Goal: Obtain resource: Download file/media

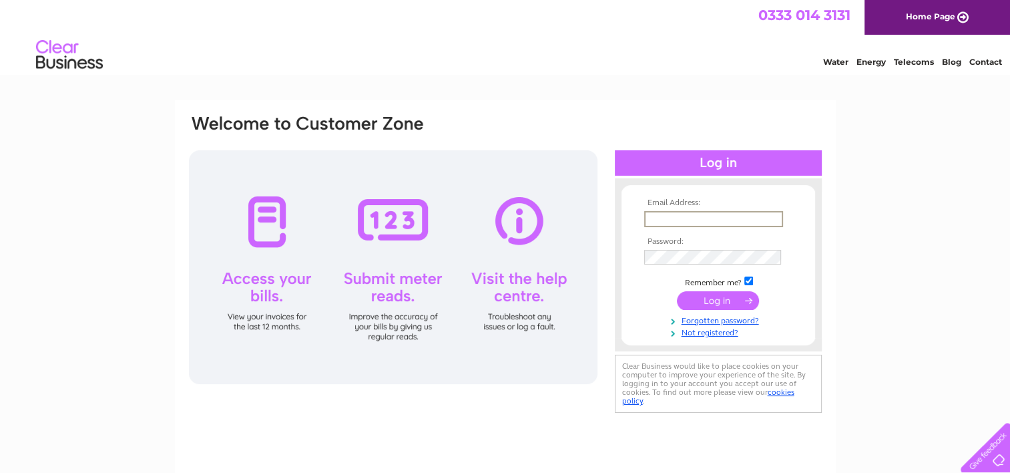
click at [665, 220] on input "text" at bounding box center [713, 219] width 139 height 16
type input "bgabutchers@aol.com"
click at [710, 296] on input "submit" at bounding box center [718, 299] width 82 height 19
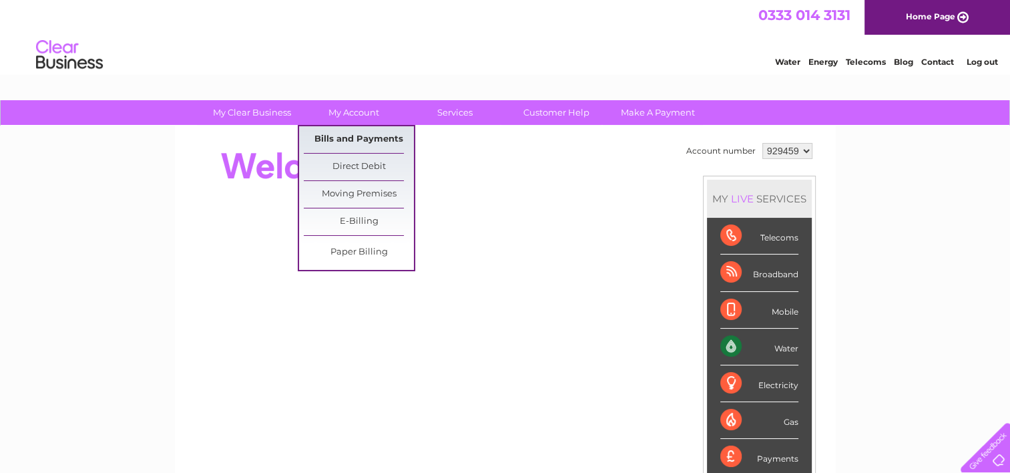
click at [371, 139] on link "Bills and Payments" at bounding box center [359, 139] width 110 height 27
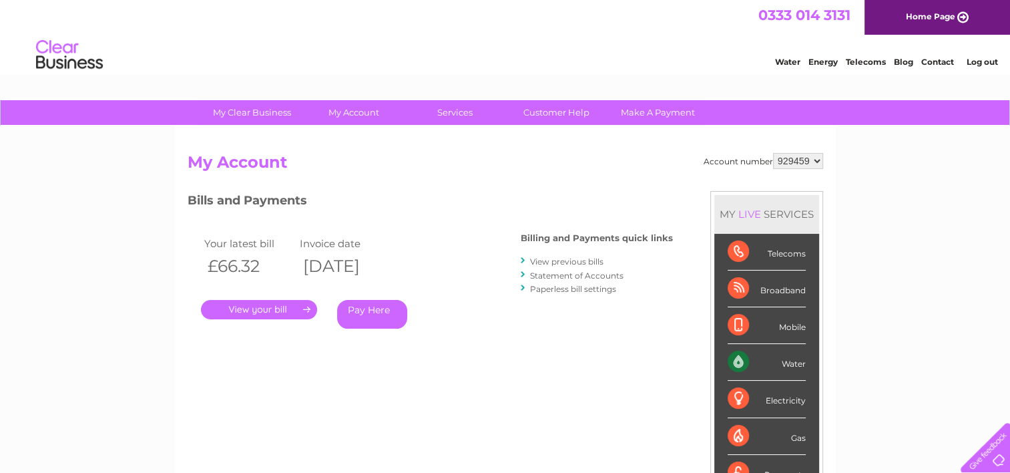
click at [299, 304] on link "." at bounding box center [259, 309] width 116 height 19
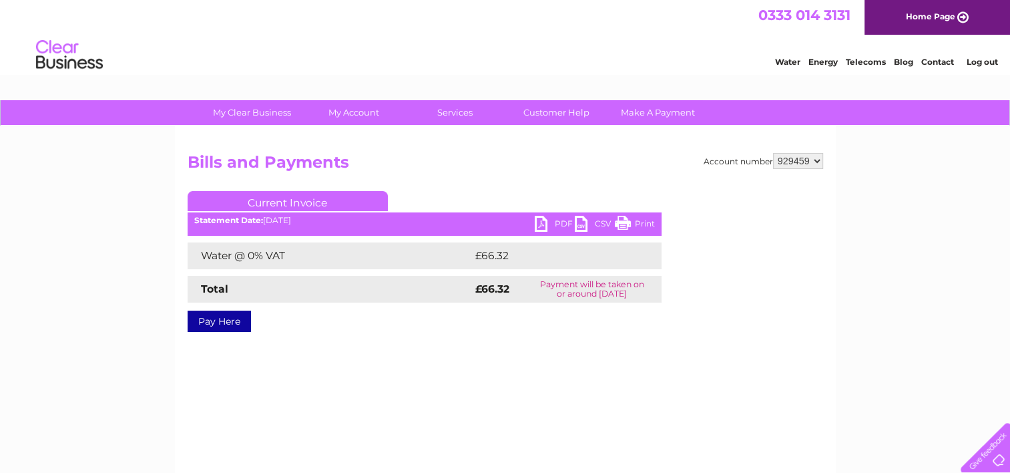
click at [575, 222] on link "CSV" at bounding box center [595, 225] width 40 height 19
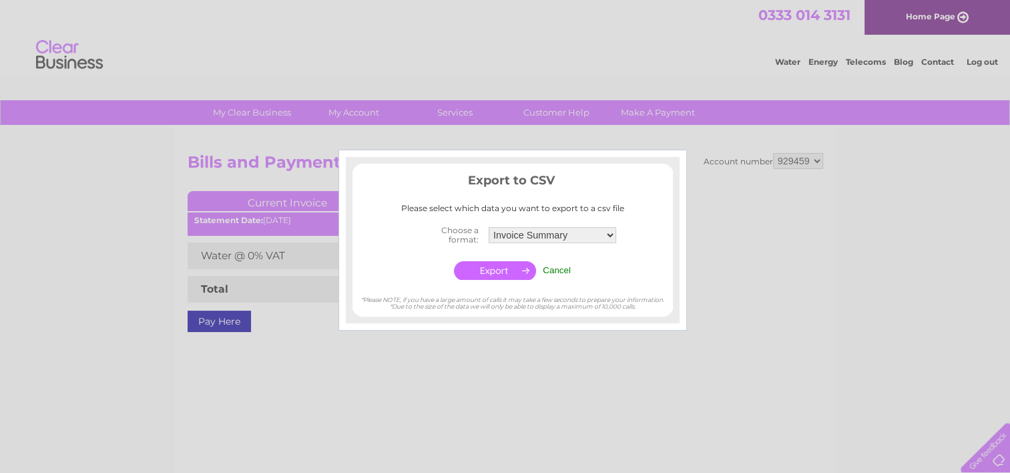
click at [609, 235] on select "Invoice Summary Service Charge Summary" at bounding box center [553, 235] width 128 height 16
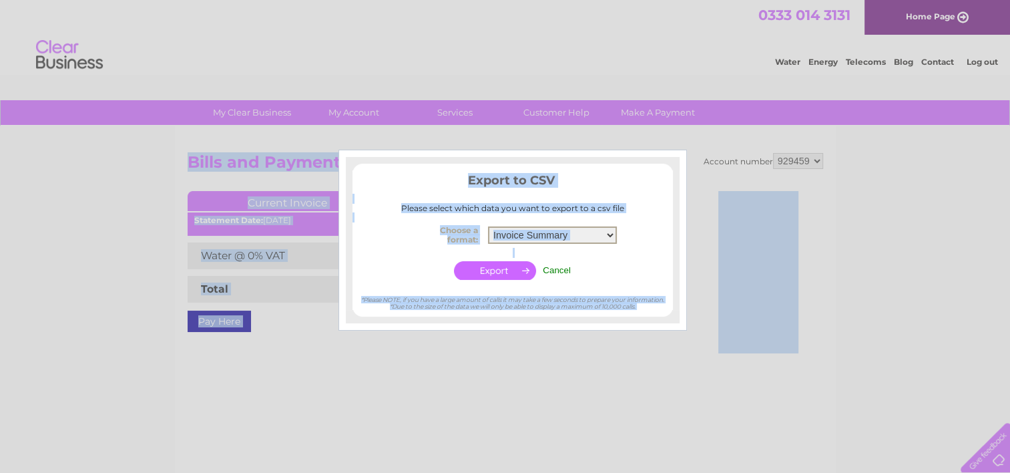
click at [0, 304] on div at bounding box center [505, 236] width 1010 height 473
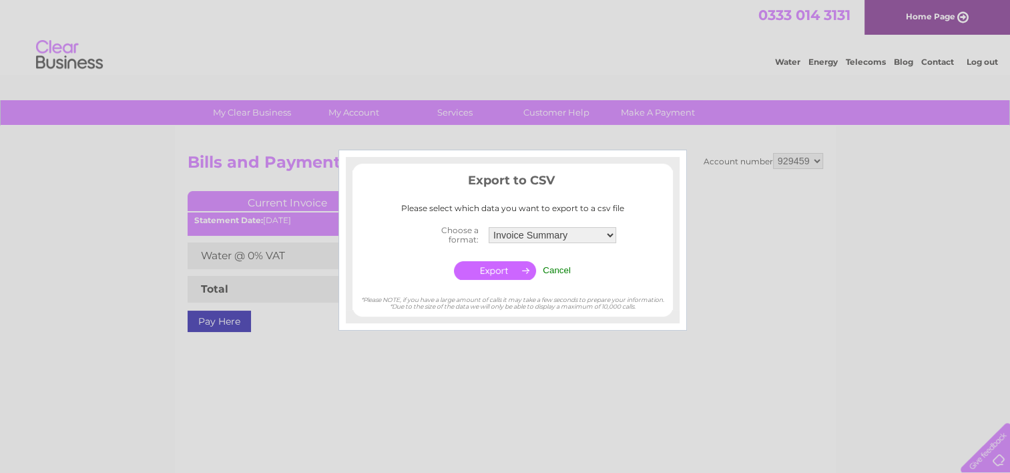
click at [561, 269] on input "Cancel" at bounding box center [557, 270] width 28 height 10
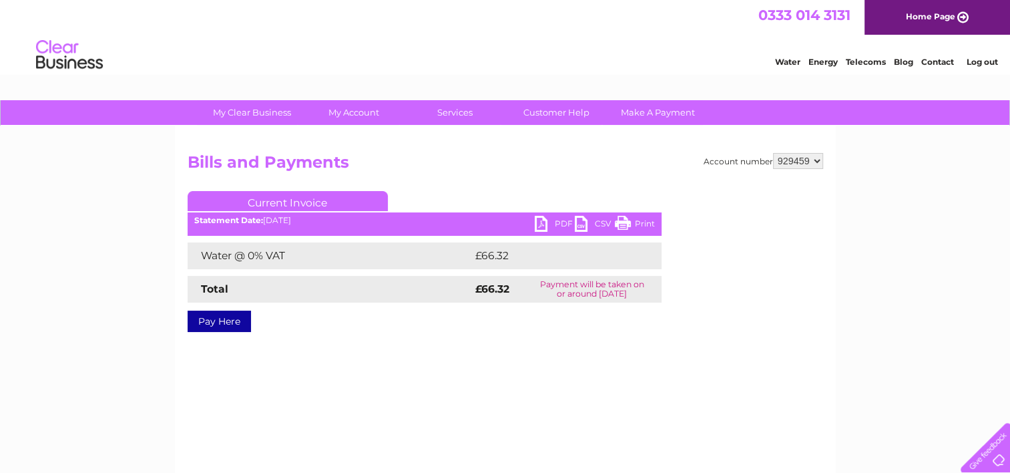
click at [541, 224] on link "PDF" at bounding box center [555, 225] width 40 height 19
click at [980, 56] on li "Log out" at bounding box center [982, 61] width 40 height 17
click at [983, 61] on link "Log out" at bounding box center [981, 62] width 31 height 10
